Goal: Navigation & Orientation: Find specific page/section

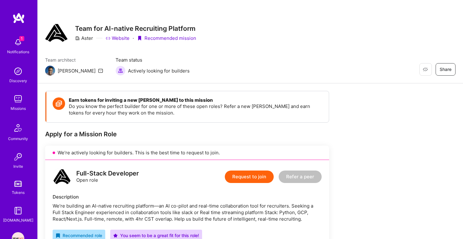
scroll to position [295, 0]
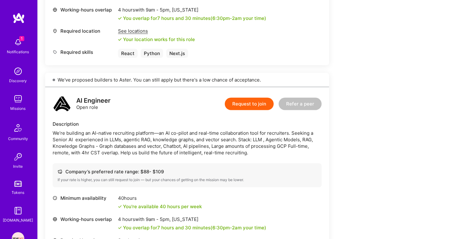
click at [19, 43] on img at bounding box center [18, 42] width 12 height 12
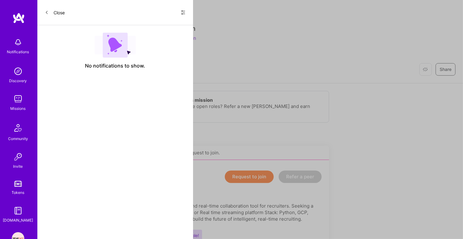
click at [184, 13] on icon at bounding box center [183, 12] width 5 height 5
click at [167, 25] on div "Show all notifications" at bounding box center [145, 25] width 80 height 12
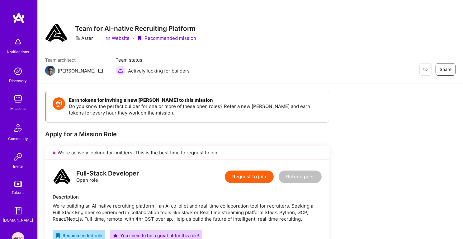
click at [18, 95] on img at bounding box center [18, 99] width 12 height 12
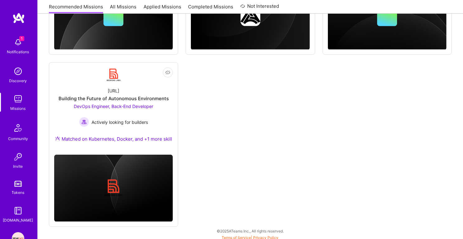
scroll to position [400, 0]
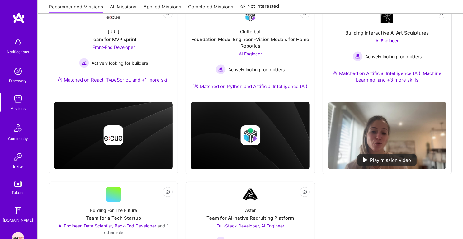
scroll to position [84, 0]
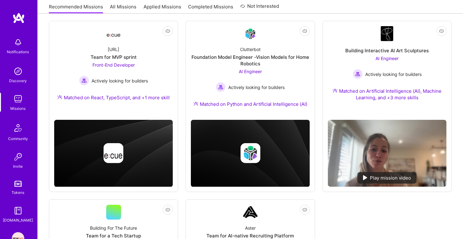
click at [150, 12] on link "Applied Missions" at bounding box center [163, 8] width 38 height 10
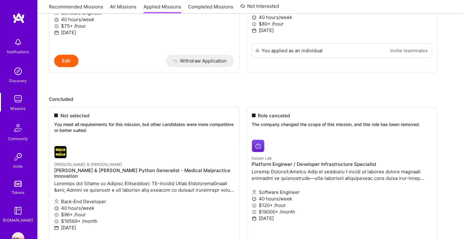
scroll to position [470, 0]
